Goal: Find specific page/section: Find specific page/section

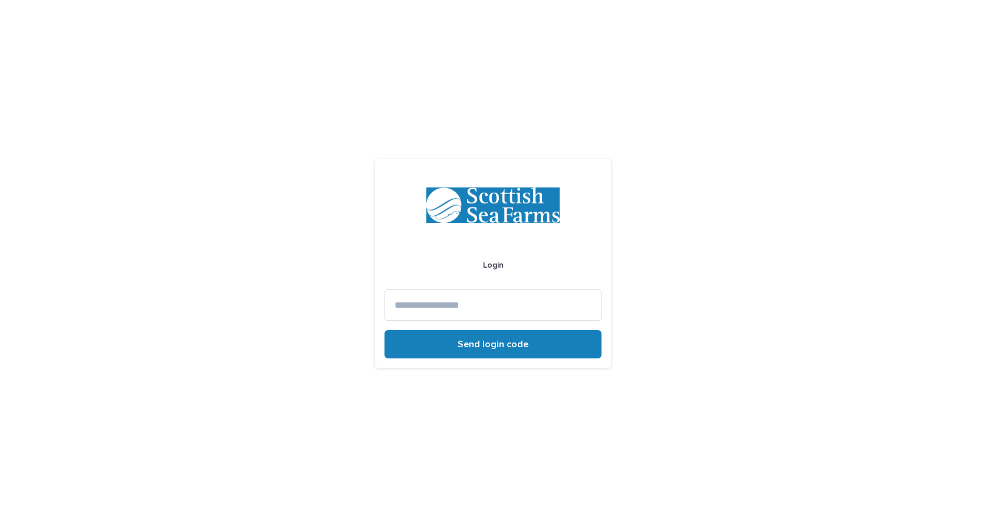
click at [496, 301] on input at bounding box center [492, 305] width 217 height 31
type input "**********"
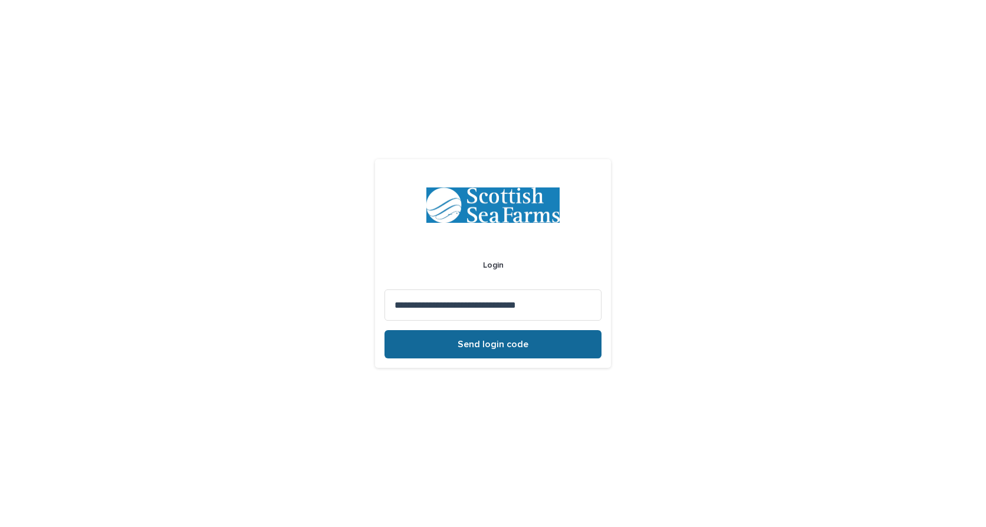
click at [462, 343] on span "Send login code" at bounding box center [493, 344] width 71 height 9
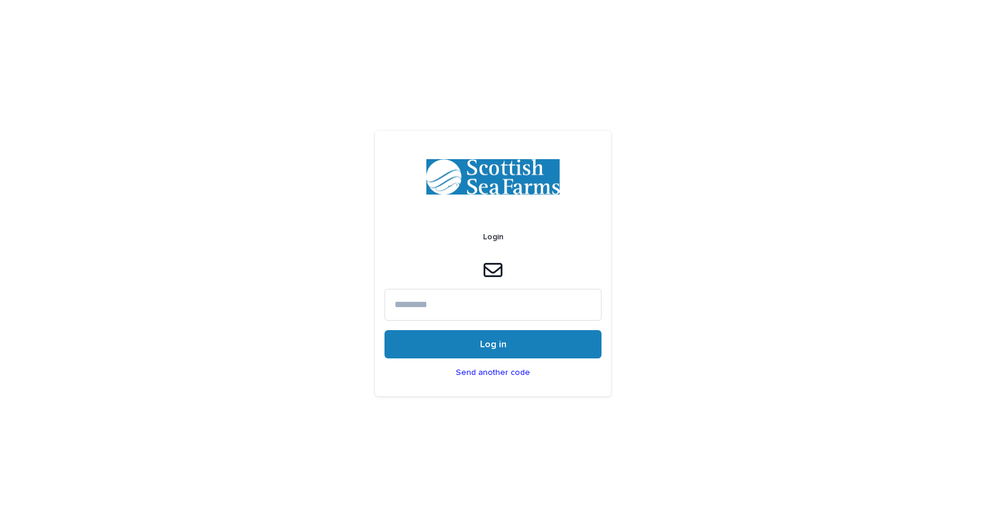
click at [455, 311] on input at bounding box center [492, 304] width 217 height 31
click at [407, 310] on input at bounding box center [492, 304] width 217 height 31
type input "******"
click at [384, 330] on button "Log in" at bounding box center [492, 344] width 217 height 28
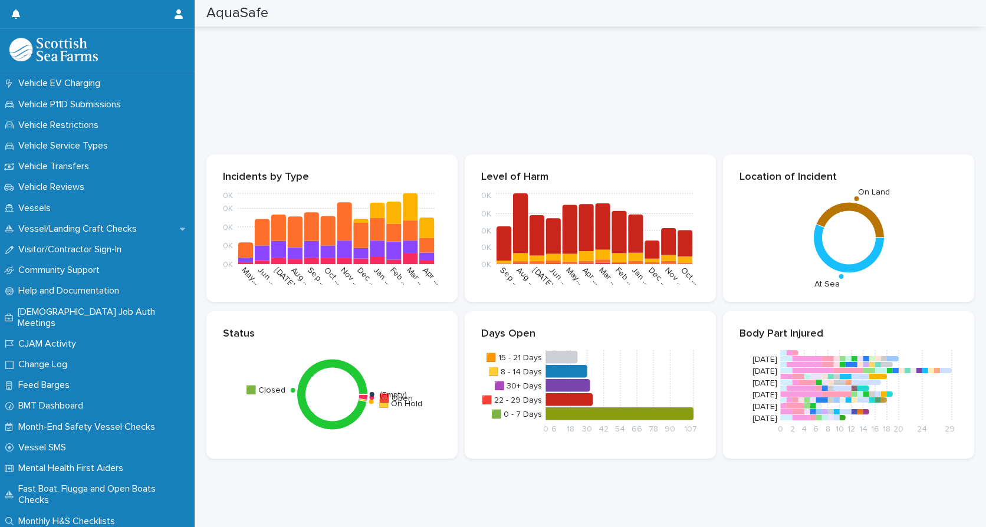
scroll to position [987, 0]
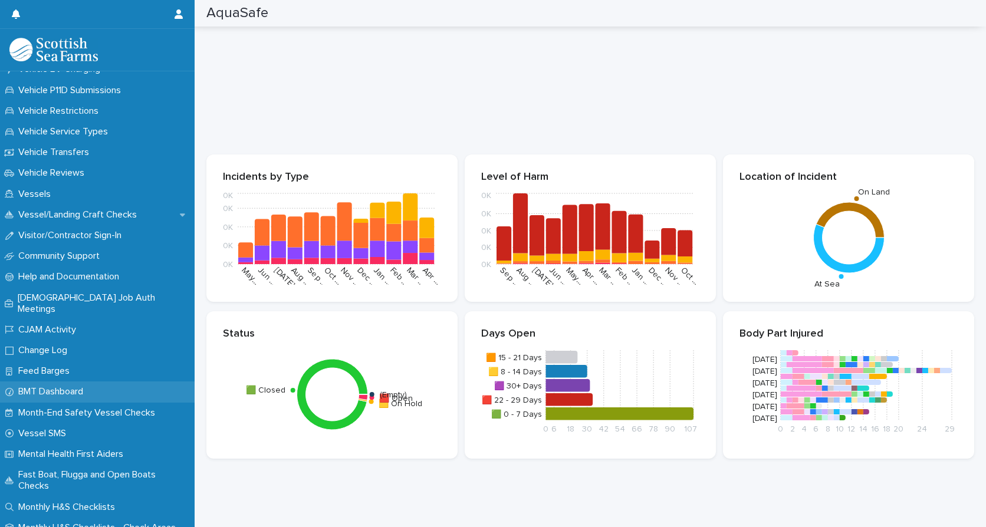
click at [37, 386] on p "BMT Dashboard" at bounding box center [53, 391] width 79 height 11
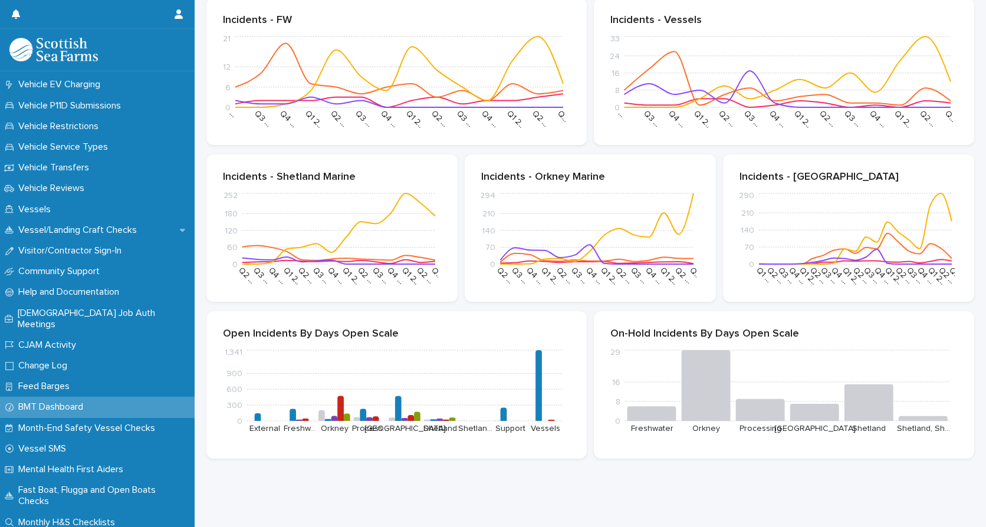
scroll to position [987, 0]
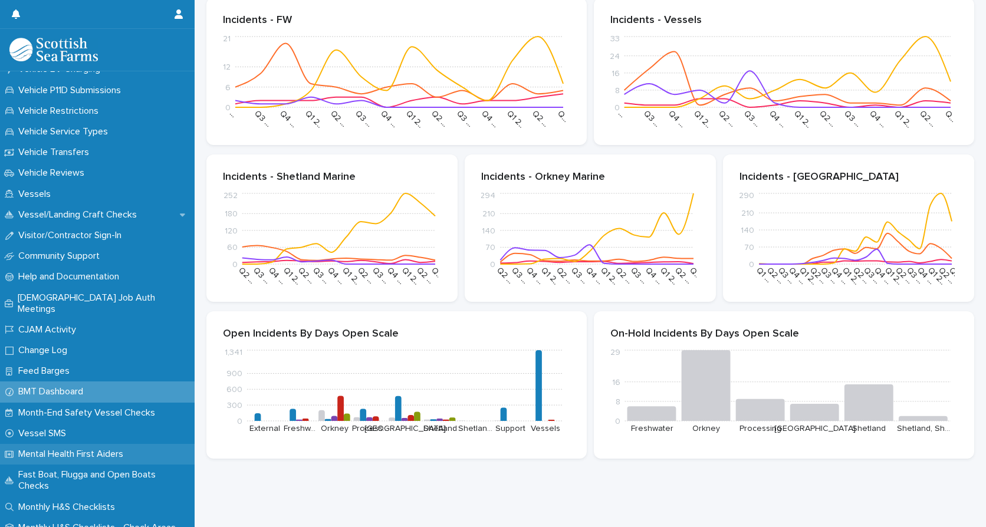
click at [80, 444] on div "Mental Health First Aiders" at bounding box center [97, 454] width 195 height 21
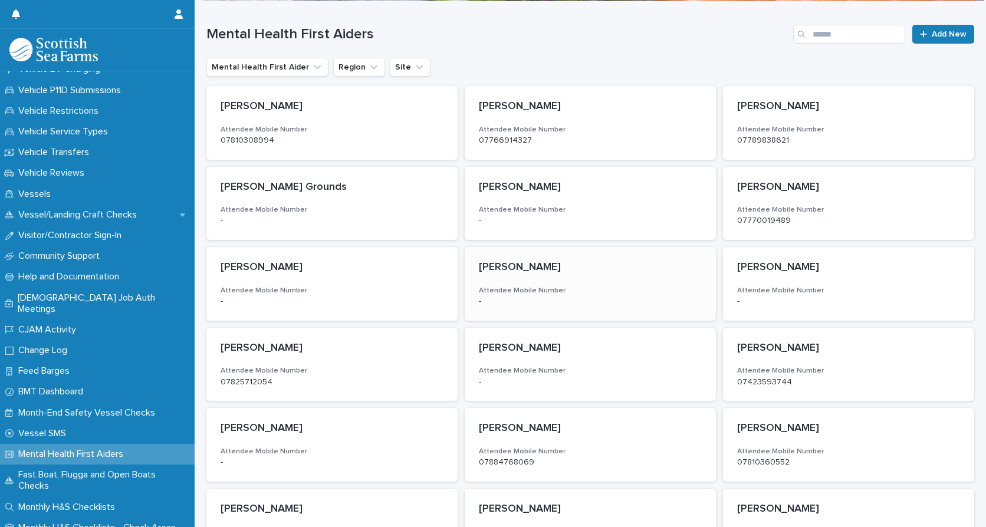
scroll to position [118, 0]
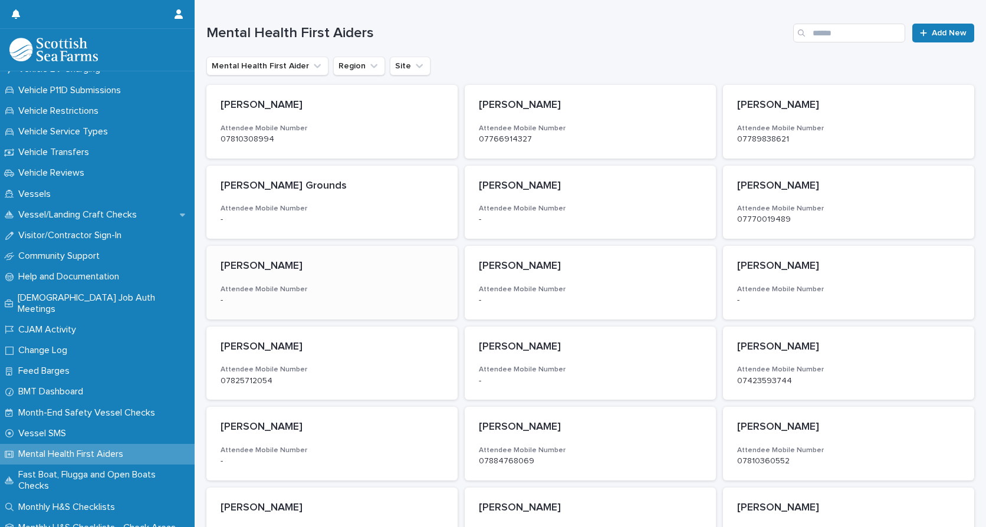
click at [269, 286] on h3 "Attendee Mobile Number" at bounding box center [332, 289] width 223 height 9
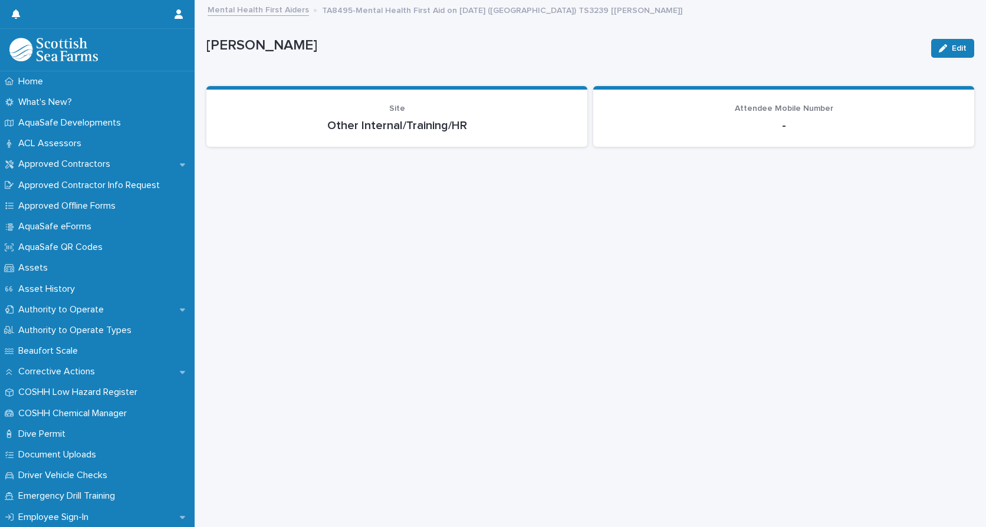
click at [252, 12] on link "Mental Health First Aiders" at bounding box center [258, 9] width 101 height 14
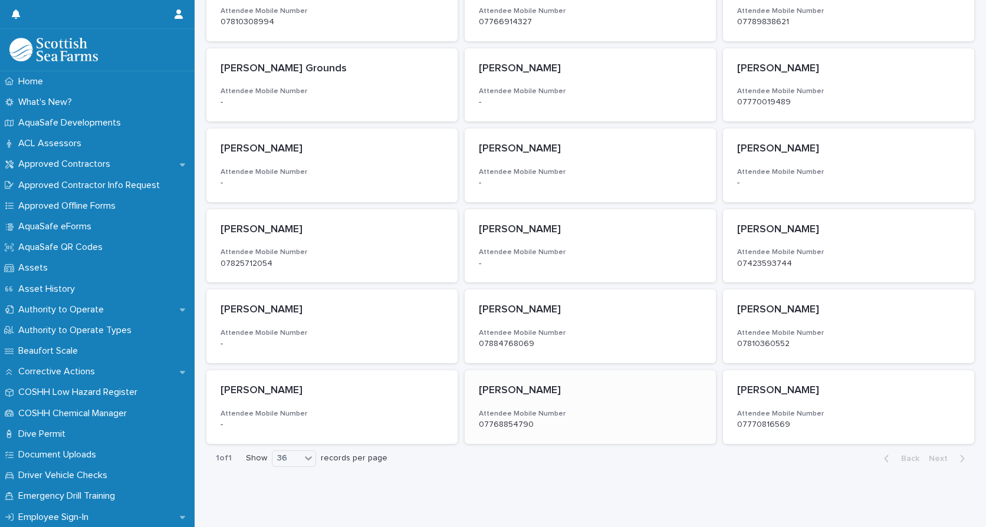
scroll to position [236, 0]
